Goal: Information Seeking & Learning: Understand process/instructions

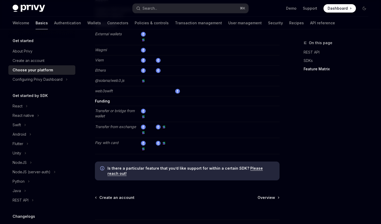
scroll to position [977, 0]
click at [266, 195] on span "Overview" at bounding box center [266, 197] width 18 height 5
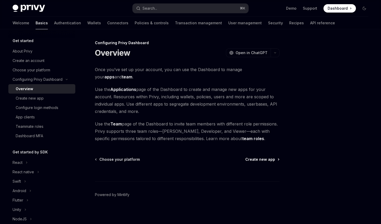
click at [253, 158] on span "Create new app" at bounding box center [260, 159] width 30 height 5
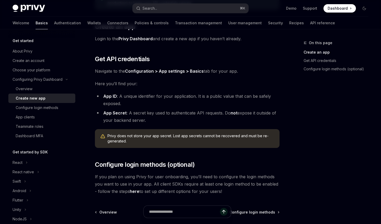
scroll to position [150, 0]
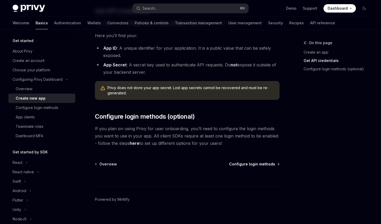
click at [246, 162] on span "Configure login methods" at bounding box center [252, 164] width 46 height 5
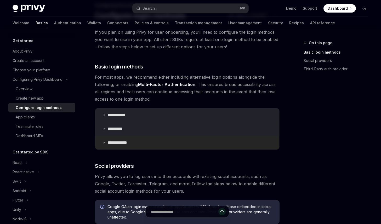
scroll to position [41, 0]
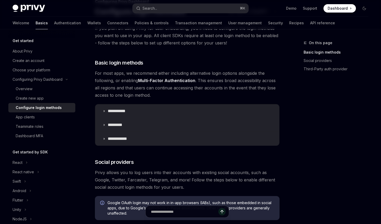
click at [106, 78] on span "For most apps, we recommend either including alternative login options alongsid…" at bounding box center [187, 84] width 185 height 29
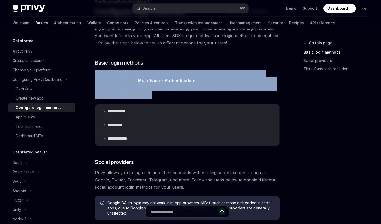
click at [106, 78] on span "For most apps, we recommend either including alternative login options alongsid…" at bounding box center [187, 84] width 185 height 29
click at [109, 76] on span "For most apps, we recommend either including alternative login options alongsid…" at bounding box center [187, 84] width 185 height 29
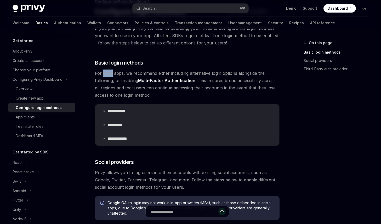
click at [109, 76] on span "For most apps, we recommend either including alternative login options alongsid…" at bounding box center [187, 84] width 185 height 29
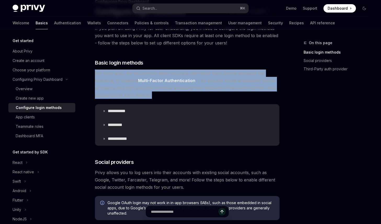
click at [109, 76] on span "For most apps, we recommend either including alternative login options alongsid…" at bounding box center [187, 84] width 185 height 29
click at [112, 74] on span "For most apps, we recommend either including alternative login options alongsid…" at bounding box center [187, 84] width 185 height 29
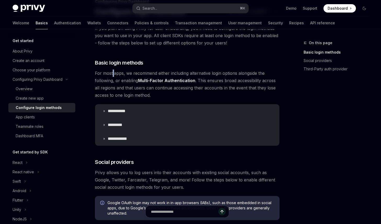
click at [112, 74] on span "For most apps, we recommend either including alternative login options alongsid…" at bounding box center [187, 84] width 185 height 29
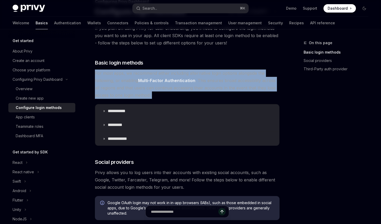
click at [112, 74] on span "For most apps, we recommend either including alternative login options alongsid…" at bounding box center [187, 84] width 185 height 29
click at [120, 73] on span "For most apps, we recommend either including alternative login options alongsid…" at bounding box center [187, 84] width 185 height 29
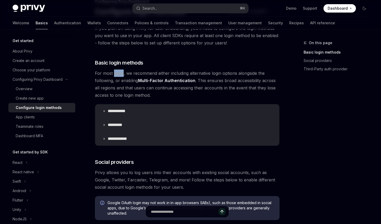
click at [120, 73] on span "For most apps, we recommend either including alternative login options alongsid…" at bounding box center [187, 84] width 185 height 29
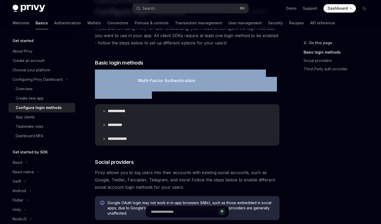
click at [120, 73] on span "For most apps, we recommend either including alternative login options alongsid…" at bounding box center [187, 84] width 185 height 29
click at [127, 73] on span "For most apps, we recommend either including alternative login options alongsid…" at bounding box center [187, 84] width 185 height 29
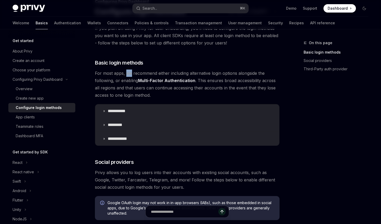
click at [127, 73] on span "For most apps, we recommend either including alternative login options alongsid…" at bounding box center [187, 84] width 185 height 29
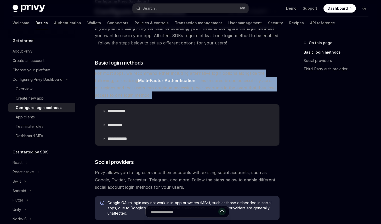
click at [127, 73] on span "For most apps, we recommend either including alternative login options alongsid…" at bounding box center [187, 84] width 185 height 29
click at [134, 74] on span "For most apps, we recommend either including alternative login options alongsid…" at bounding box center [187, 84] width 185 height 29
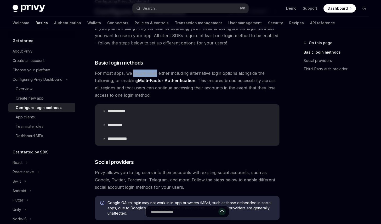
click at [134, 74] on span "For most apps, we recommend either including alternative login options alongsid…" at bounding box center [187, 84] width 185 height 29
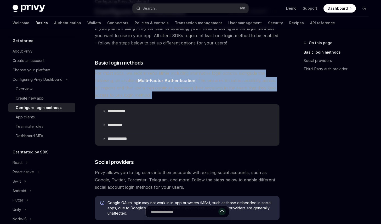
click at [134, 74] on span "For most apps, we recommend either including alternative login options alongsid…" at bounding box center [187, 84] width 185 height 29
click at [146, 74] on span "For most apps, we recommend either including alternative login options alongsid…" at bounding box center [187, 84] width 185 height 29
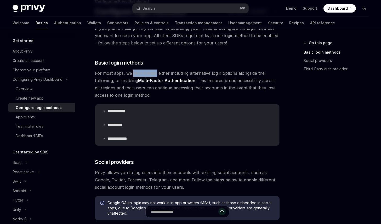
click at [146, 74] on span "For most apps, we recommend either including alternative login options alongsid…" at bounding box center [187, 84] width 185 height 29
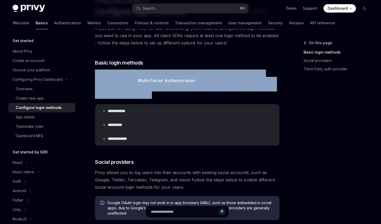
click at [146, 74] on span "For most apps, we recommend either including alternative login options alongsid…" at bounding box center [187, 84] width 185 height 29
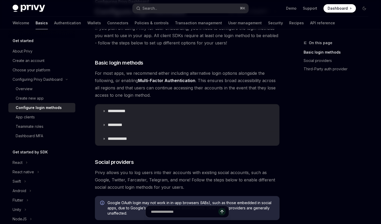
click at [154, 72] on span "For most apps, we recommend either including alternative login options alongsid…" at bounding box center [187, 84] width 185 height 29
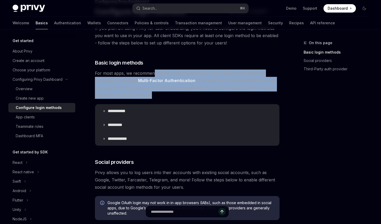
drag, startPoint x: 154, startPoint y: 71, endPoint x: 158, endPoint y: 70, distance: 4.6
click at [156, 70] on span "For most apps, we recommend either including alternative login options alongsid…" at bounding box center [187, 84] width 185 height 29
click at [158, 70] on span "For most apps, we recommend either including alternative login options alongsid…" at bounding box center [187, 84] width 185 height 29
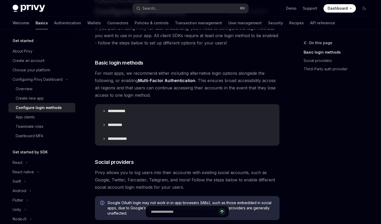
click at [127, 75] on span "For most apps, we recommend either including alternative login options alongsid…" at bounding box center [187, 84] width 185 height 29
click at [117, 86] on span "For most apps, we recommend either including alternative login options alongsid…" at bounding box center [187, 84] width 185 height 29
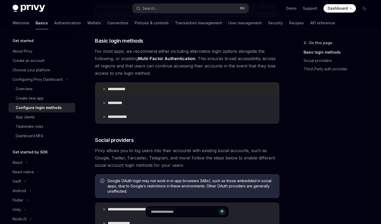
scroll to position [69, 0]
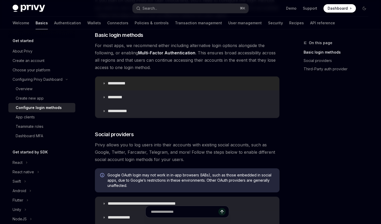
click at [99, 80] on summary "**********" at bounding box center [187, 84] width 184 height 14
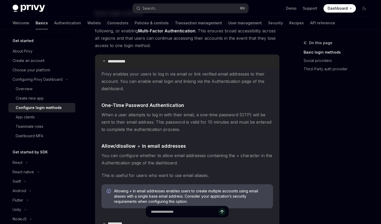
click at [105, 57] on summary "**********" at bounding box center [187, 62] width 184 height 14
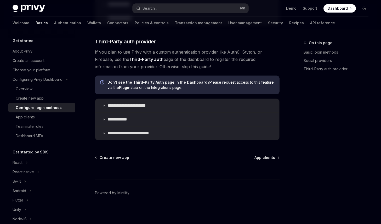
scroll to position [282, 0]
click at [266, 155] on span "App clients" at bounding box center [264, 157] width 21 height 5
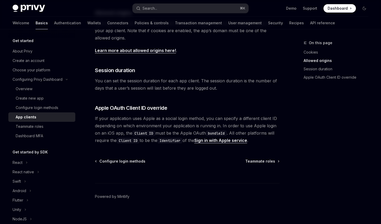
scroll to position [204, 0]
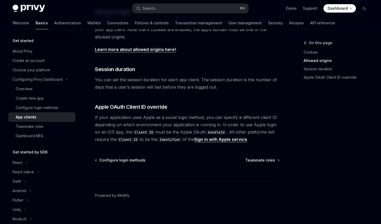
click at [260, 163] on div at bounding box center [187, 172] width 185 height 19
click at [261, 161] on span "Teammate roles" at bounding box center [260, 160] width 30 height 5
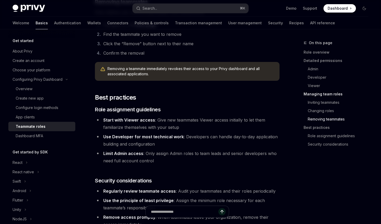
scroll to position [939, 0]
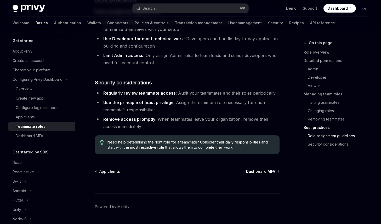
click at [255, 169] on span "Dashboard MFA" at bounding box center [260, 171] width 29 height 5
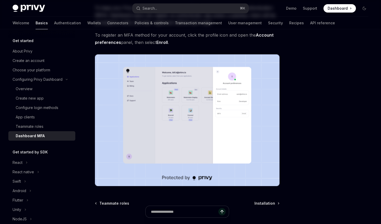
scroll to position [108, 0]
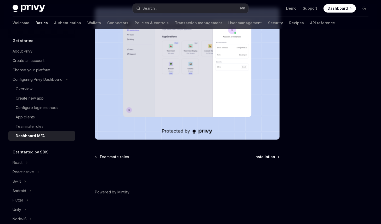
click at [263, 157] on span "Installation" at bounding box center [264, 156] width 21 height 5
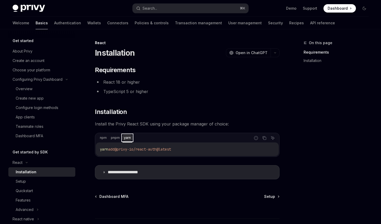
click at [126, 137] on div "yarn" at bounding box center [127, 138] width 10 height 6
click at [180, 100] on div "**********" at bounding box center [187, 122] width 185 height 113
click at [180, 101] on div "**********" at bounding box center [187, 122] width 185 height 113
click at [265, 137] on icon "Copy the contents from the code block" at bounding box center [264, 138] width 4 height 4
drag, startPoint x: 233, startPoint y: 104, endPoint x: 243, endPoint y: 118, distance: 17.7
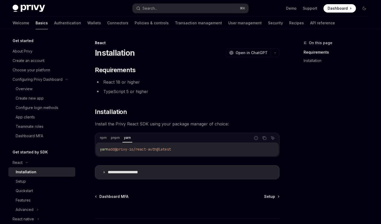
click at [233, 104] on div "**********" at bounding box center [187, 122] width 185 height 113
click at [272, 196] on span "Setup" at bounding box center [269, 196] width 11 height 5
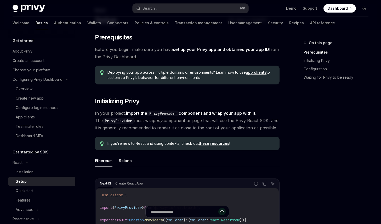
scroll to position [80, 0]
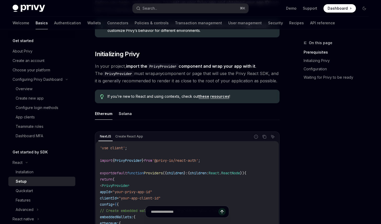
click at [186, 124] on div "Ethereum Solana NextJS Create React App Report incorrect code Copy Ask AI 'use …" at bounding box center [187, 201] width 185 height 188
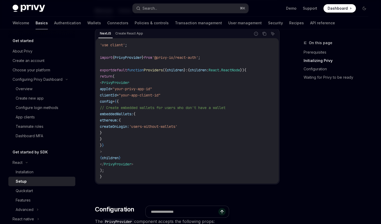
scroll to position [73, 0]
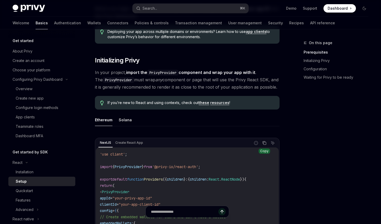
click at [264, 144] on icon "Copy the contents from the code block" at bounding box center [264, 143] width 4 height 4
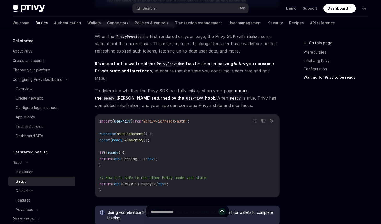
scroll to position [508, 0]
click at [111, 87] on span "To determine whether the Privy SDK has fully initialized on your page, check th…" at bounding box center [187, 98] width 185 height 22
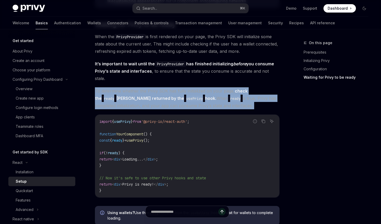
click at [111, 87] on span "To determine whether the Privy SDK has fully initialized on your page, check th…" at bounding box center [187, 98] width 185 height 22
click at [116, 87] on span "To determine whether the Privy SDK has fully initialized on your page, check th…" at bounding box center [187, 98] width 185 height 22
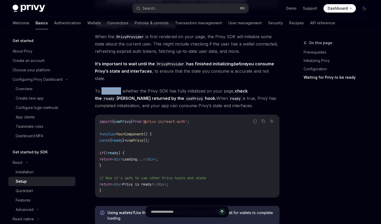
click at [116, 87] on span "To determine whether the Privy SDK has fully initialized on your page, check th…" at bounding box center [187, 98] width 185 height 22
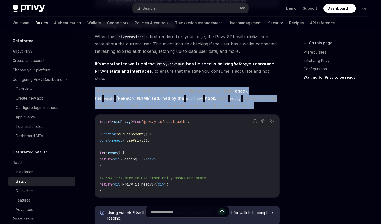
click at [116, 87] on span "To determine whether the Privy SDK has fully initialized on your page, check th…" at bounding box center [187, 98] width 185 height 22
click at [120, 87] on span "To determine whether the Privy SDK has fully initialized on your page, check th…" at bounding box center [187, 98] width 185 height 22
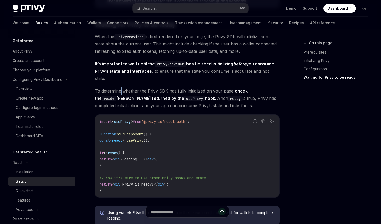
click at [120, 87] on span "To determine whether the Privy SDK has fully initialized on your page, check th…" at bounding box center [187, 98] width 185 height 22
click at [118, 87] on span "To determine whether the Privy SDK has fully initialized on your page, check th…" at bounding box center [187, 98] width 185 height 22
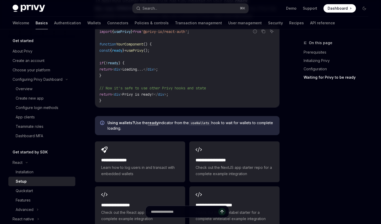
scroll to position [565, 0]
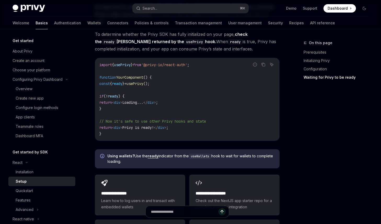
click at [172, 104] on code "import { usePrivy } from '@privy-io/react-auth' ; function YourComponent () { c…" at bounding box center [187, 99] width 176 height 75
drag, startPoint x: 102, startPoint y: 78, endPoint x: 182, endPoint y: 79, distance: 79.7
click at [182, 79] on code "import { usePrivy } from '@privy-io/react-auth' ; function YourComponent () { c…" at bounding box center [187, 99] width 176 height 75
copy span "const { ready } = usePrivy ();"
click at [194, 70] on code "import { usePrivy } from '@privy-io/react-auth' ; function YourComponent () { c…" at bounding box center [187, 99] width 176 height 75
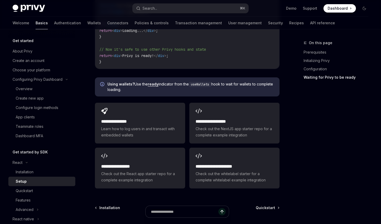
scroll to position [643, 0]
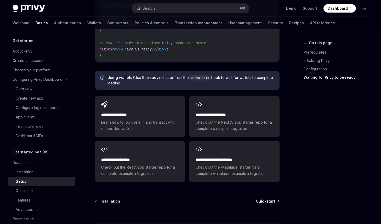
click at [263, 199] on span "Quickstart" at bounding box center [265, 201] width 19 height 5
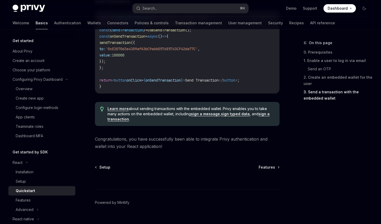
scroll to position [524, 0]
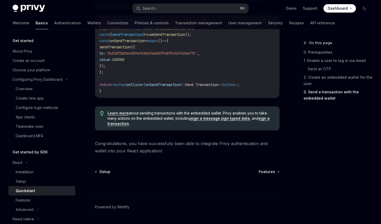
click at [265, 176] on div at bounding box center [187, 183] width 185 height 19
click at [267, 174] on span "Features" at bounding box center [267, 171] width 16 height 5
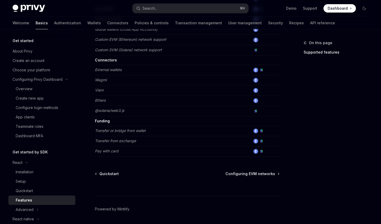
scroll to position [329, 0]
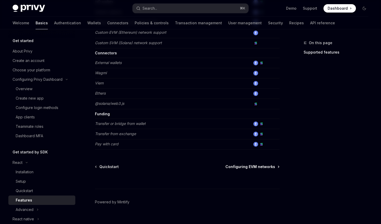
click at [238, 168] on span "Configuring EVM networks" at bounding box center [250, 166] width 50 height 5
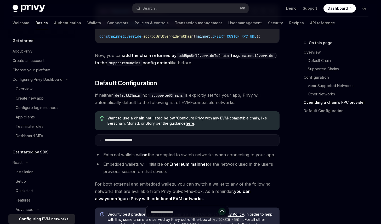
scroll to position [1373, 0]
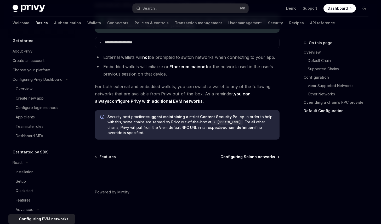
click at [247, 157] on span "Configuring Solana networks" at bounding box center [247, 156] width 55 height 5
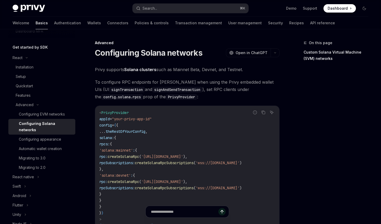
scroll to position [272, 0]
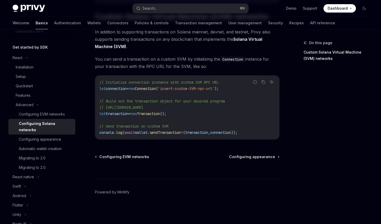
click at [249, 159] on div at bounding box center [187, 168] width 185 height 19
click at [250, 157] on span "Configuring appearance" at bounding box center [252, 156] width 46 height 5
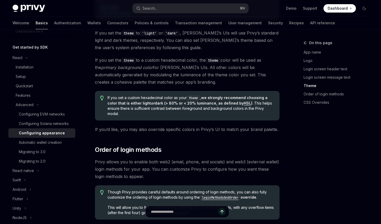
scroll to position [1361, 0]
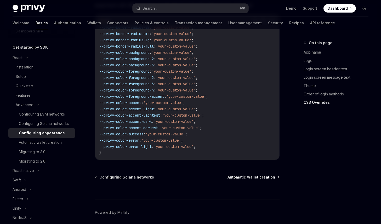
click at [238, 175] on span "Automatic wallet creation" at bounding box center [251, 177] width 48 height 5
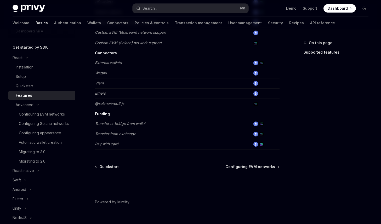
type textarea "*"
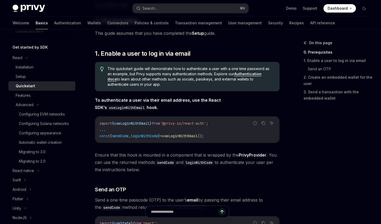
scroll to position [67, 0]
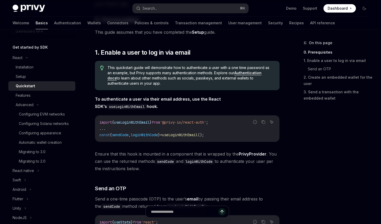
click at [162, 119] on code "import { useLoginWithEmail } from '@privy-io/react-auth' ; ... const { sendCode…" at bounding box center [187, 128] width 176 height 19
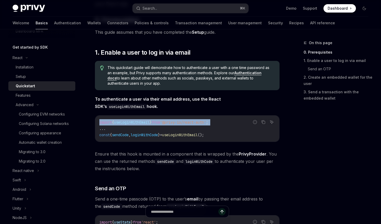
click at [162, 119] on code "import { useLoginWithEmail } from '@privy-io/react-auth' ; ... const { sendCode…" at bounding box center [187, 128] width 176 height 19
copy code "import { useLoginWithEmail } from '@privy-io/react-auth' ;"
click at [223, 118] on div "import { useLoginWithEmail } from '@privy-io/react-auth' ; ... const { sendCode…" at bounding box center [187, 129] width 184 height 26
click at [220, 124] on code "import { useLoginWithEmail } from '@privy-io/react-auth' ; ... const { sendCode…" at bounding box center [187, 128] width 176 height 19
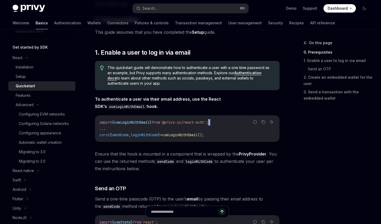
click at [220, 124] on code "import { useLoginWithEmail } from '@privy-io/react-auth' ; ... const { sendCode…" at bounding box center [187, 128] width 176 height 19
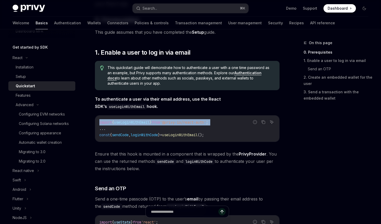
click at [220, 124] on code "import { useLoginWithEmail } from '@privy-io/react-auth' ; ... const { sendCode…" at bounding box center [187, 128] width 176 height 19
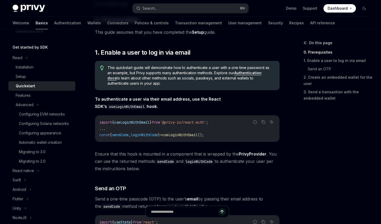
click at [151, 137] on span "loginWithCode" at bounding box center [144, 135] width 27 height 5
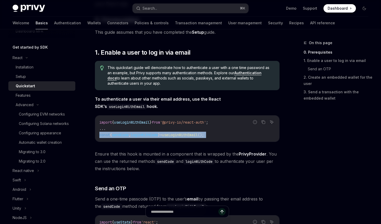
click at [151, 137] on span "loginWithCode" at bounding box center [144, 135] width 27 height 5
copy div "const { sendCode , loginWithCode } = useLoginWithEmail ();"
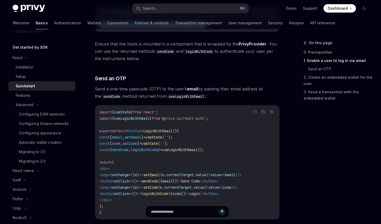
scroll to position [150, 0]
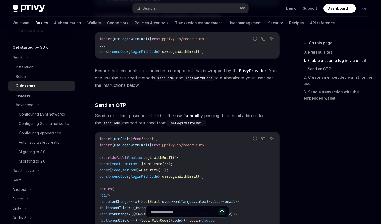
drag, startPoint x: 221, startPoint y: 133, endPoint x: 239, endPoint y: 133, distance: 18.0
click at [221, 133] on div "import { useState } from 'react' ; import { useLoginWithEmail } from '@privy-io…" at bounding box center [187, 189] width 184 height 114
click at [262, 138] on icon "Copy the contents from the code block" at bounding box center [263, 138] width 4 height 4
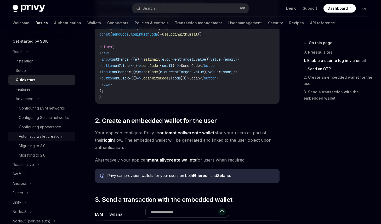
scroll to position [147, 0]
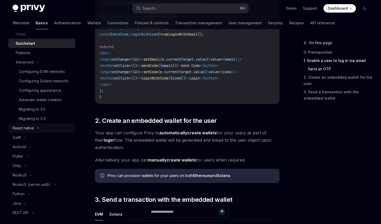
click at [31, 131] on div "React native" at bounding box center [23, 128] width 21 height 6
type textarea "*"
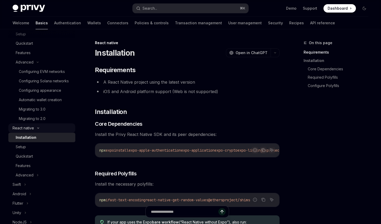
click at [31, 131] on div "React native" at bounding box center [23, 128] width 21 height 6
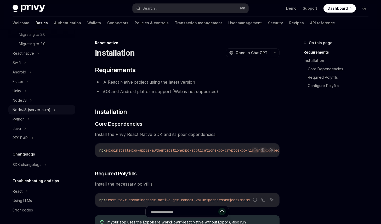
scroll to position [221, 0]
click at [54, 114] on icon at bounding box center [55, 110] width 2 height 6
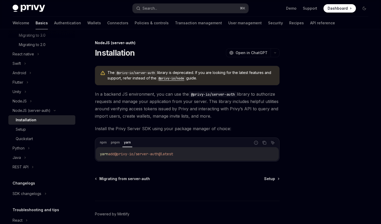
click at [267, 182] on div at bounding box center [187, 190] width 185 height 19
click at [270, 180] on span "Setup" at bounding box center [269, 178] width 11 height 5
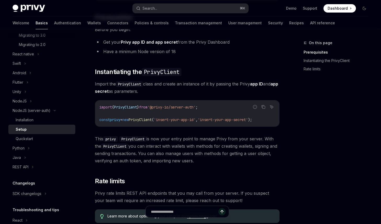
scroll to position [135, 0]
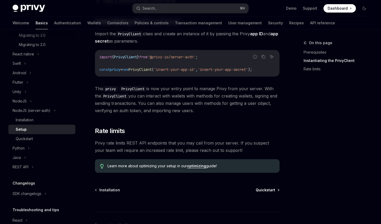
click at [268, 191] on span "Quickstart" at bounding box center [265, 189] width 19 height 5
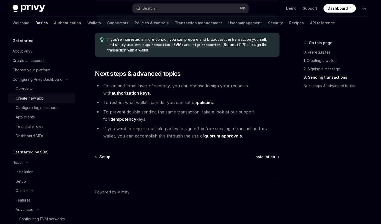
scroll to position [485, 0]
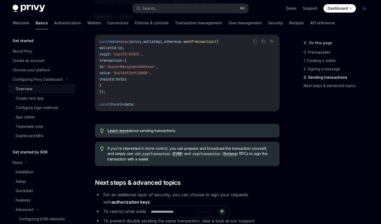
click at [38, 89] on div "Overview" at bounding box center [44, 89] width 56 height 6
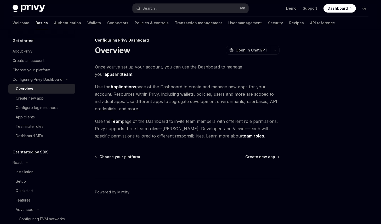
scroll to position [3, 0]
click at [29, 100] on div "Create new app" at bounding box center [30, 98] width 28 height 6
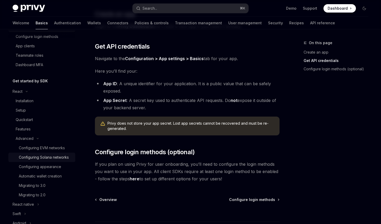
scroll to position [75, 0]
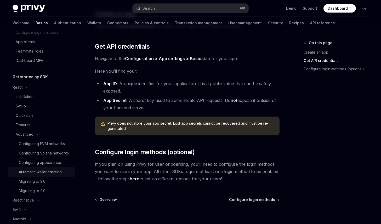
click at [54, 175] on div "Automatic wallet creation" at bounding box center [40, 172] width 43 height 6
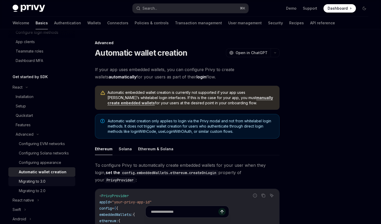
click at [53, 185] on div "Migrating to 3.0" at bounding box center [45, 181] width 53 height 6
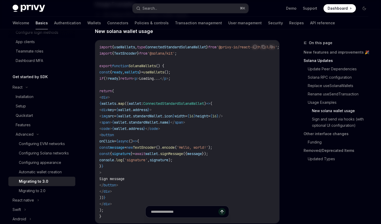
scroll to position [1045, 0]
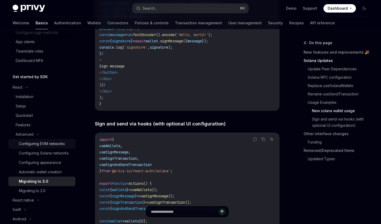
click at [42, 143] on div "Configuring EVM networks" at bounding box center [42, 144] width 46 height 6
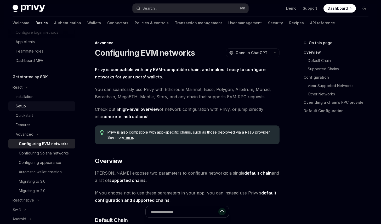
click at [26, 106] on div "Setup" at bounding box center [44, 106] width 56 height 6
type textarea "*"
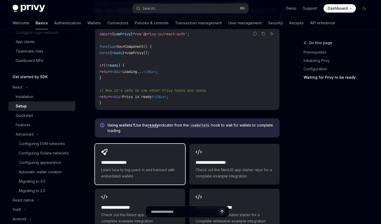
scroll to position [628, 0]
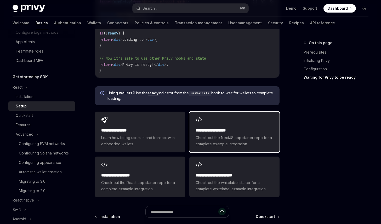
click at [209, 127] on h2 "**********" at bounding box center [235, 130] width 78 height 6
